Goal: Navigation & Orientation: Find specific page/section

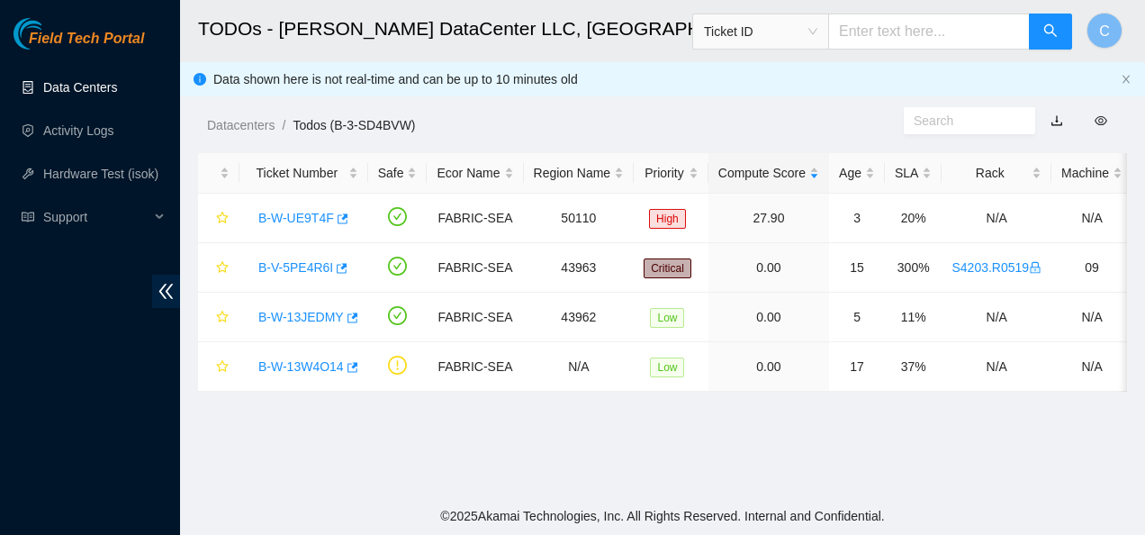
click at [53, 83] on link "Data Centers" at bounding box center [80, 87] width 74 height 14
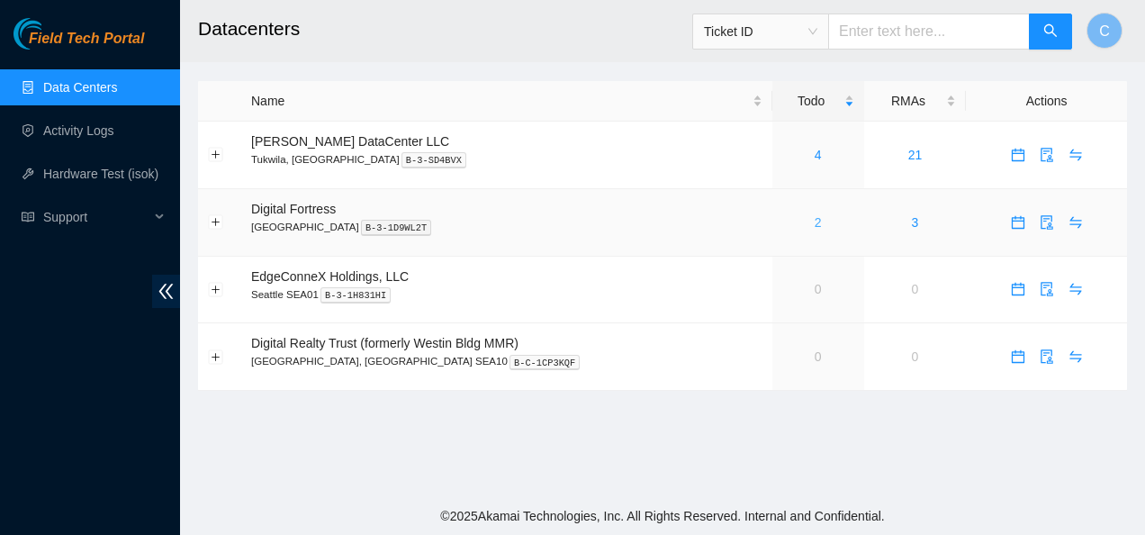
click at [815, 221] on link "2" at bounding box center [818, 222] width 7 height 14
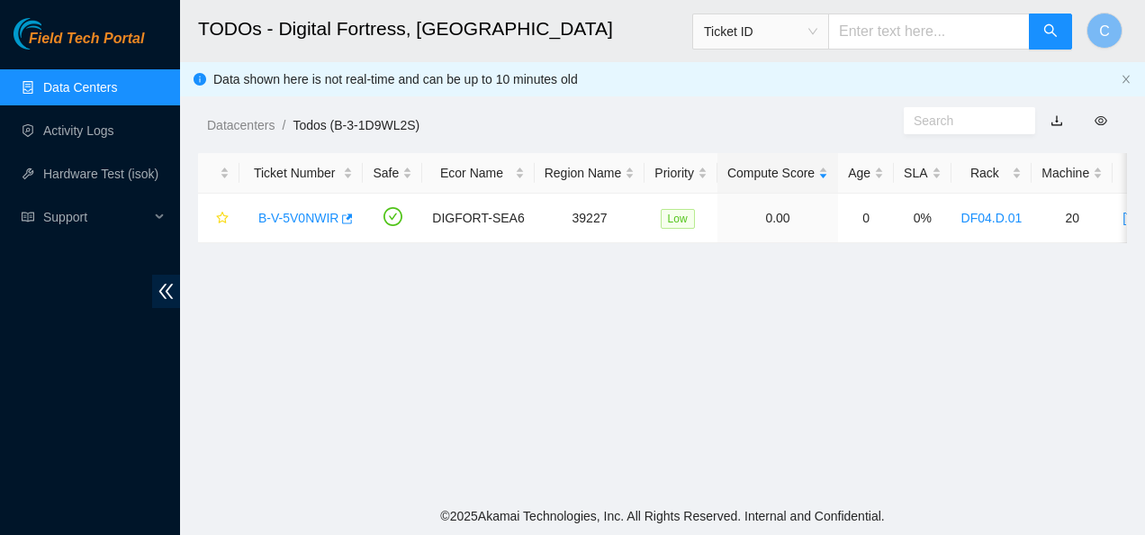
click at [76, 91] on link "Data Centers" at bounding box center [80, 87] width 74 height 14
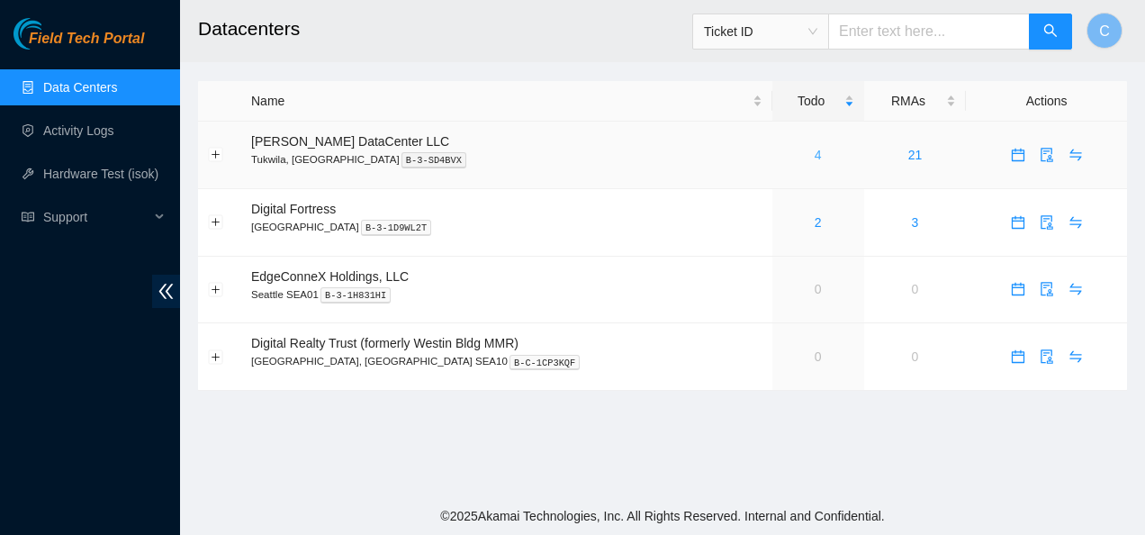
click at [815, 154] on link "4" at bounding box center [818, 155] width 7 height 14
